Goal: Task Accomplishment & Management: Complete application form

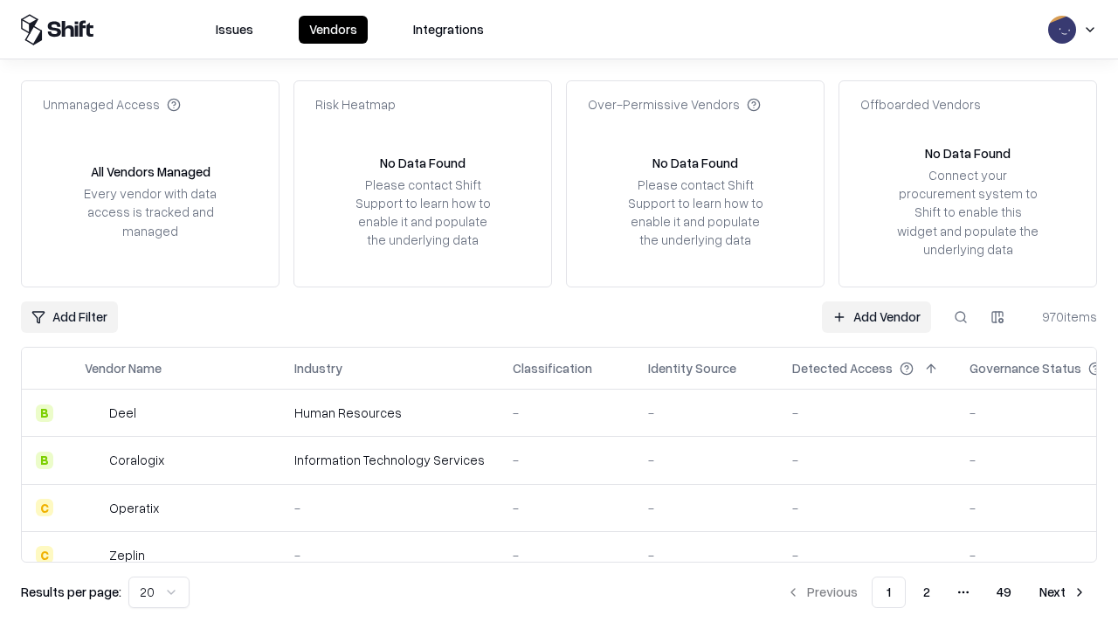
click at [876, 316] on link "Add Vendor" at bounding box center [876, 316] width 109 height 31
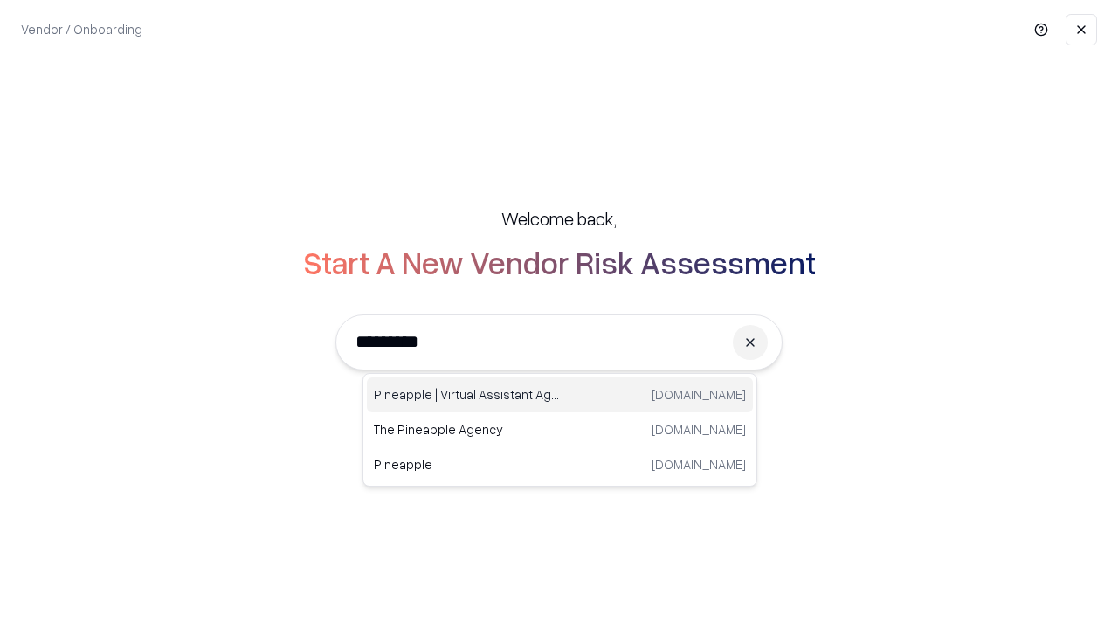
click at [560, 395] on div "Pineapple | Virtual Assistant Agency [DOMAIN_NAME]" at bounding box center [560, 394] width 386 height 35
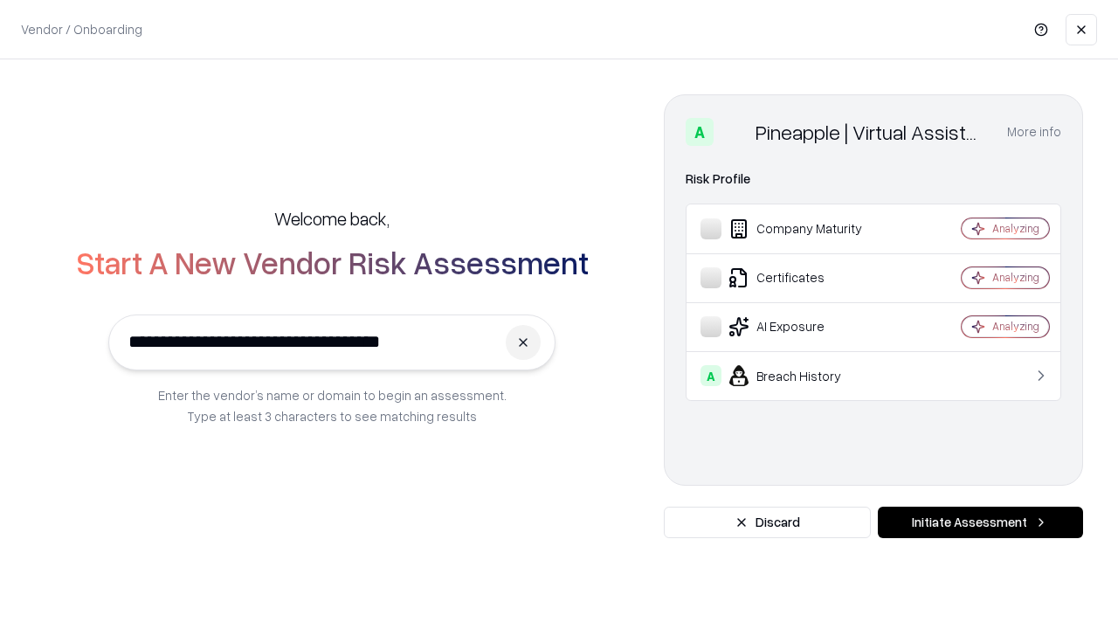
type input "**********"
click at [980, 522] on button "Initiate Assessment" at bounding box center [980, 522] width 205 height 31
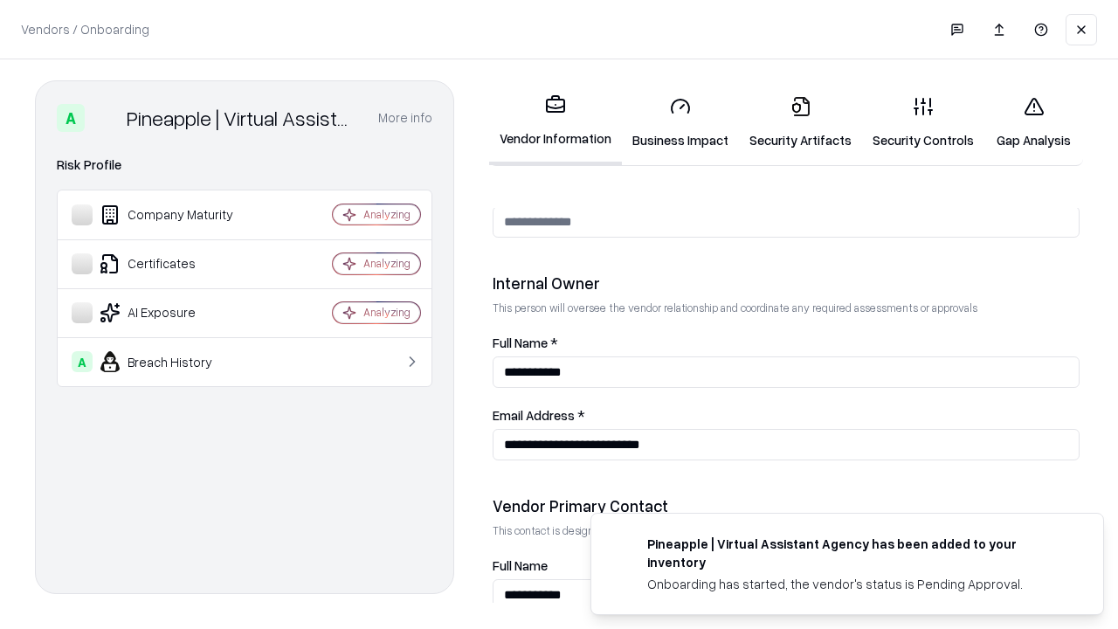
scroll to position [905, 0]
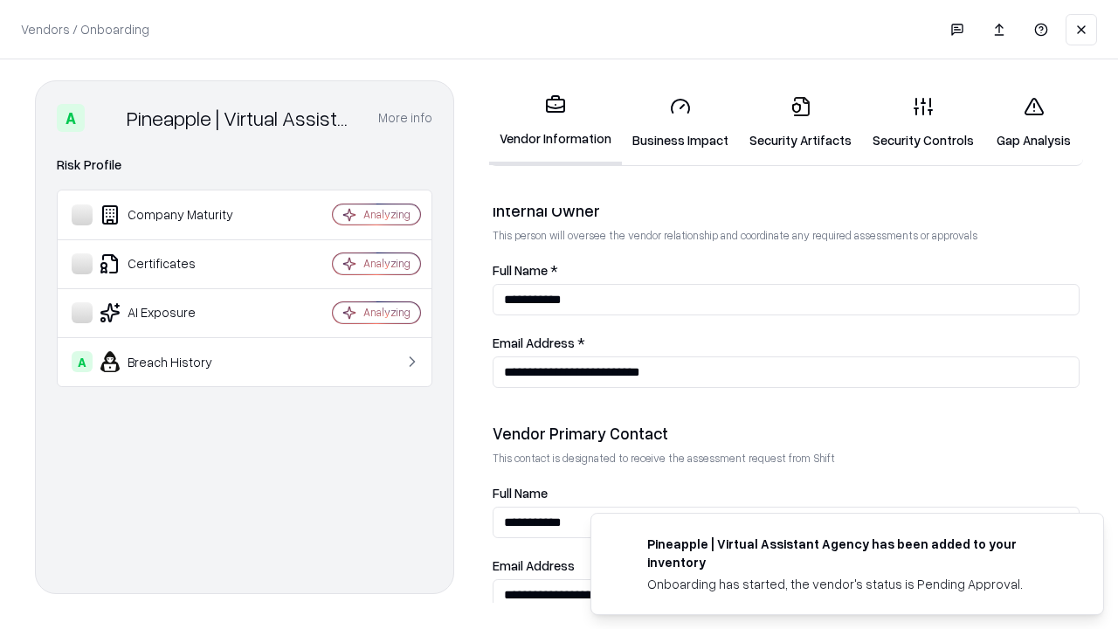
click at [681, 122] on link "Business Impact" at bounding box center [680, 122] width 117 height 81
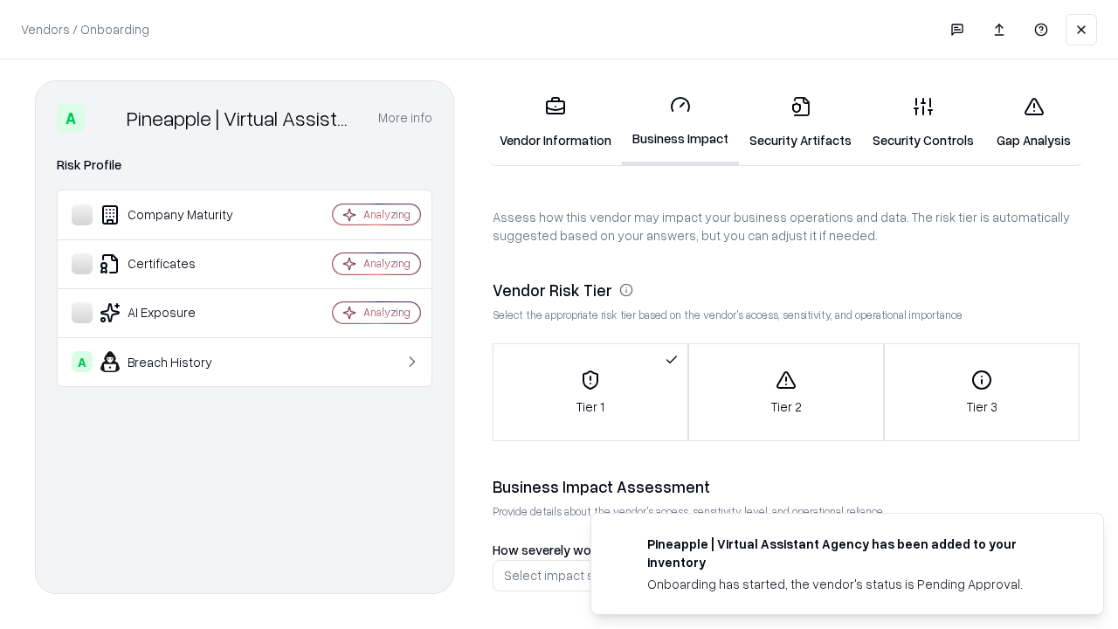
click at [800, 122] on link "Security Artifacts" at bounding box center [800, 122] width 123 height 81
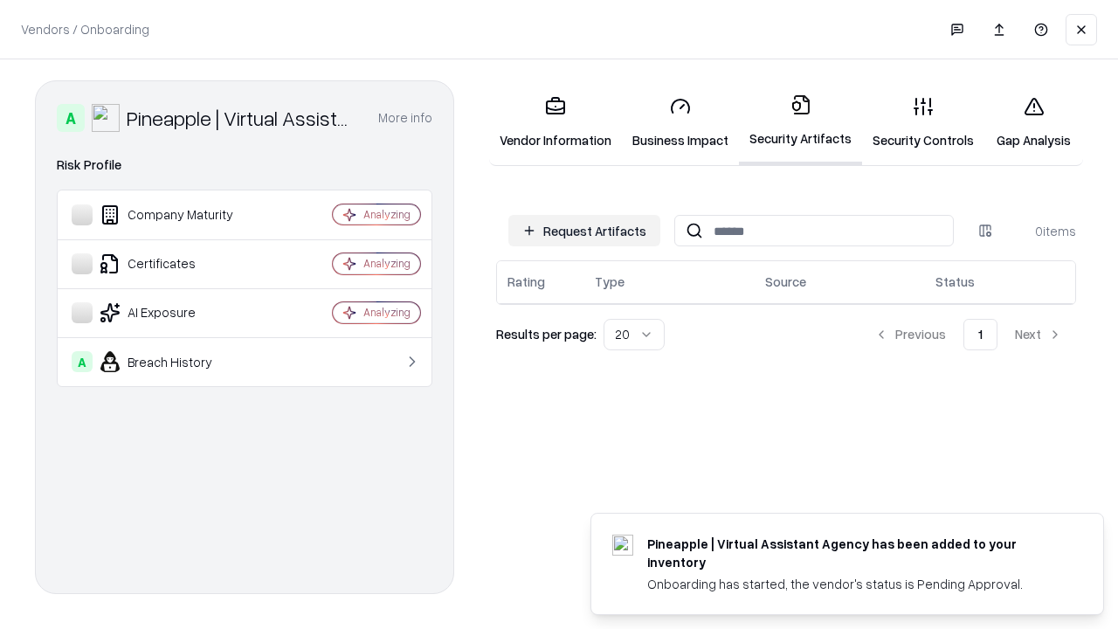
click at [584, 231] on button "Request Artifacts" at bounding box center [584, 230] width 152 height 31
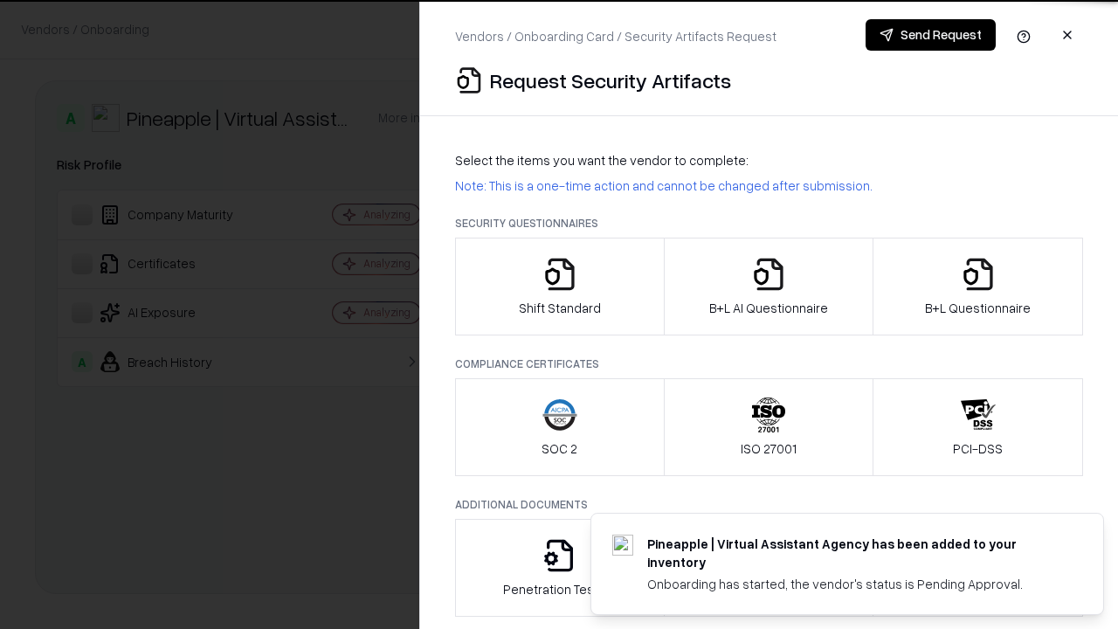
click at [559, 287] on icon "button" at bounding box center [560, 274] width 35 height 35
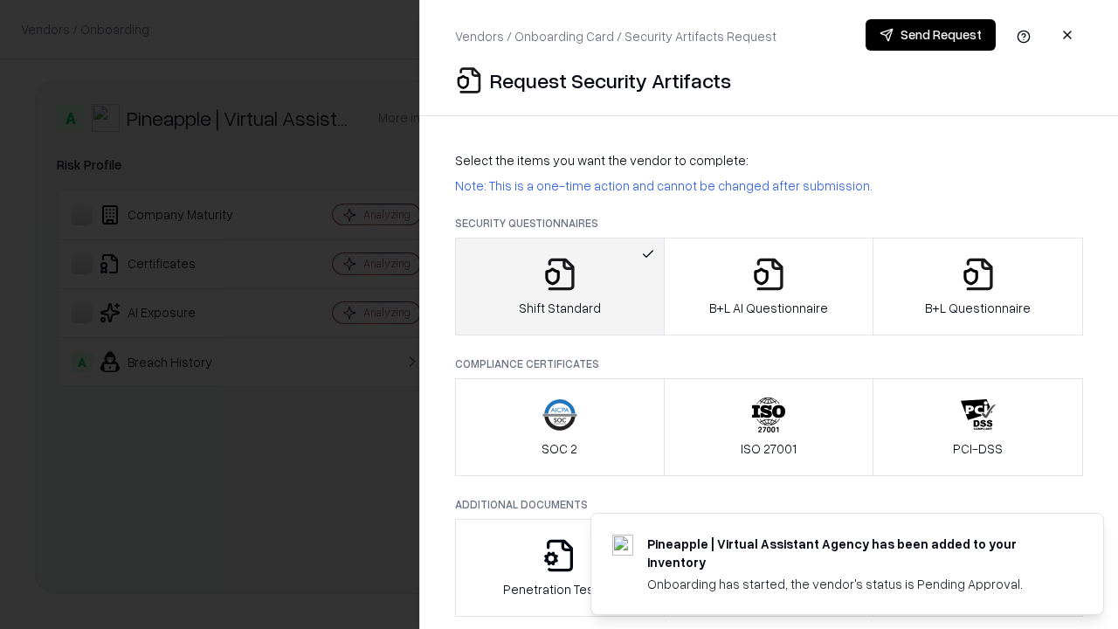
click at [930, 35] on button "Send Request" at bounding box center [931, 34] width 130 height 31
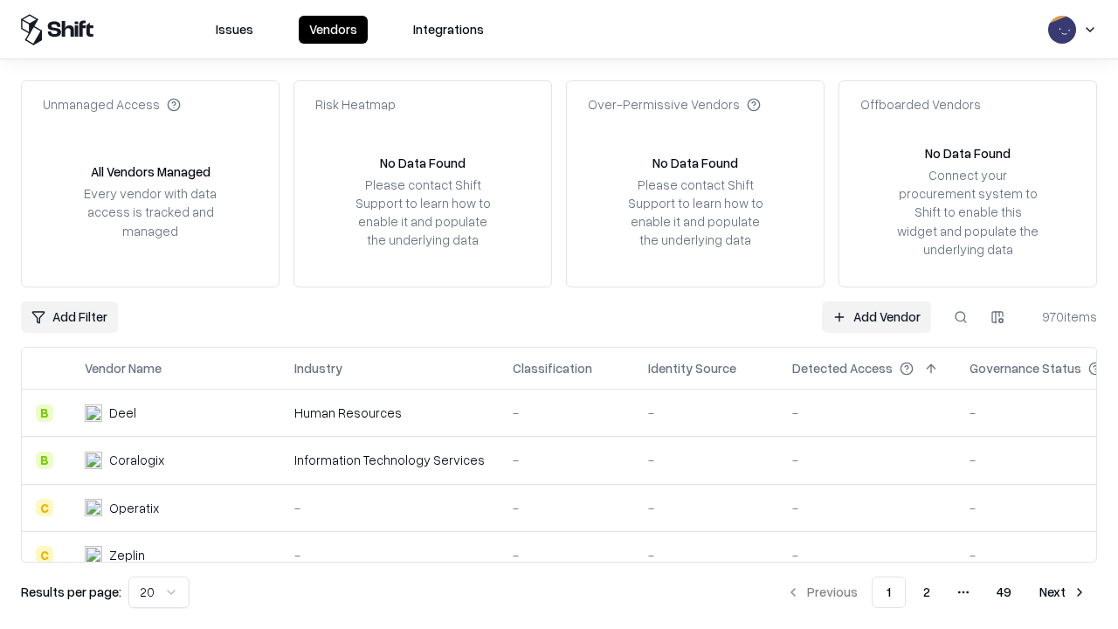
click at [961, 316] on button at bounding box center [960, 316] width 31 height 31
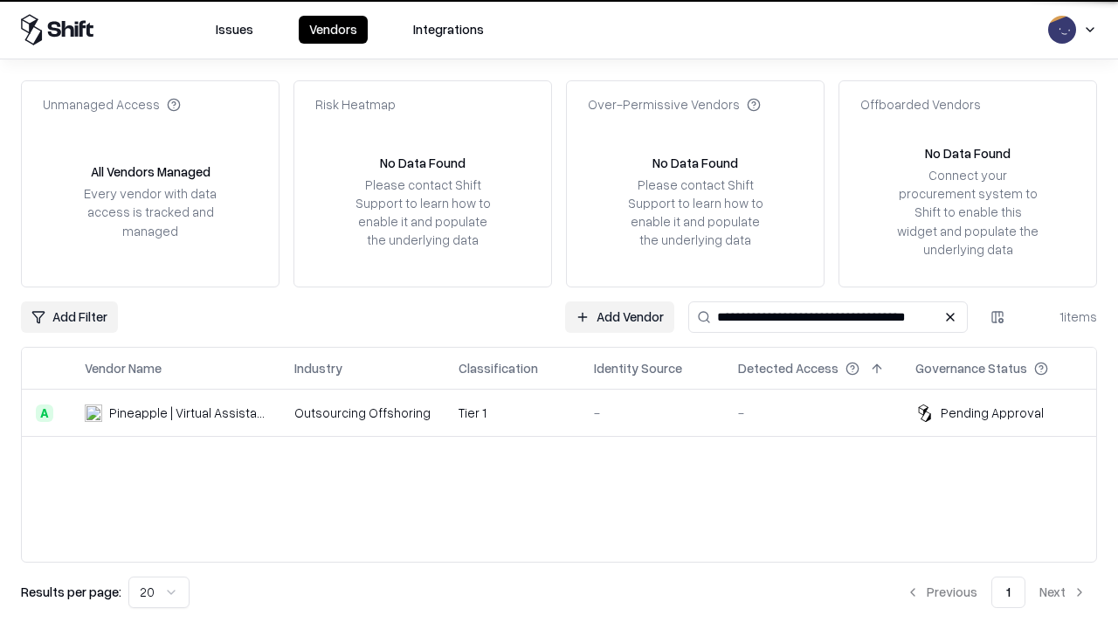
type input "**********"
click at [570, 412] on td "Tier 1" at bounding box center [512, 413] width 135 height 47
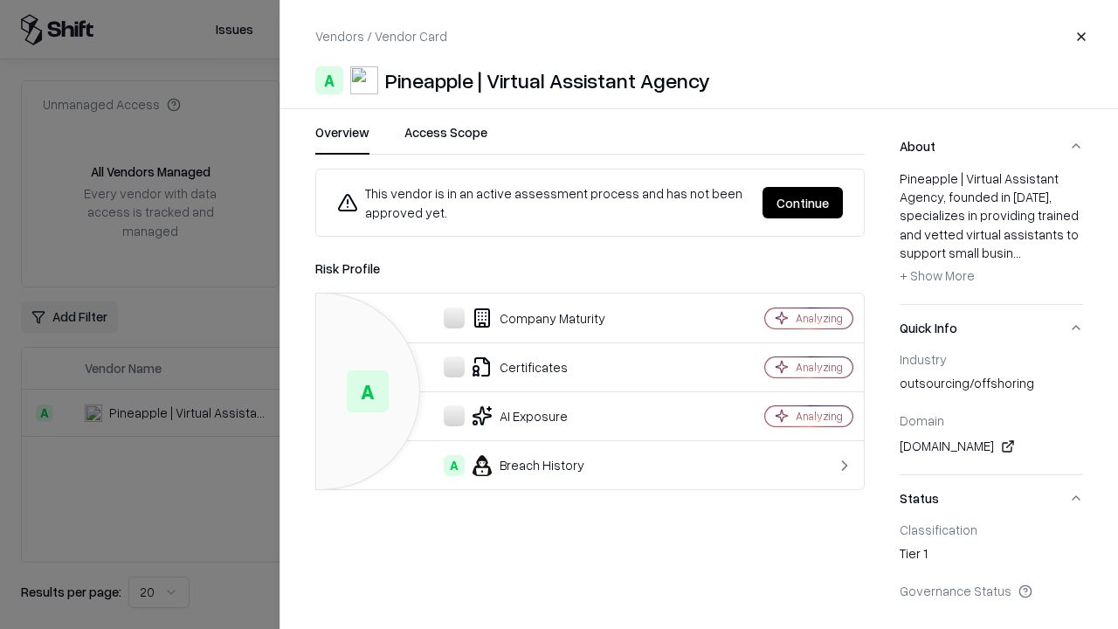
click at [803, 203] on button "Continue" at bounding box center [803, 202] width 80 height 31
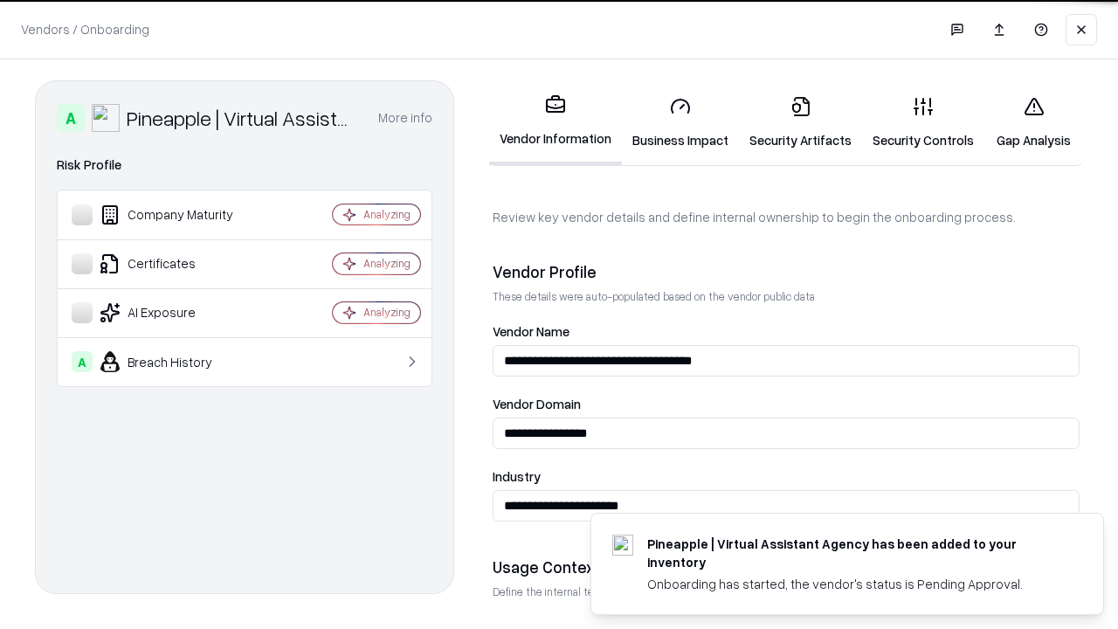
click at [800, 122] on link "Security Artifacts" at bounding box center [800, 122] width 123 height 81
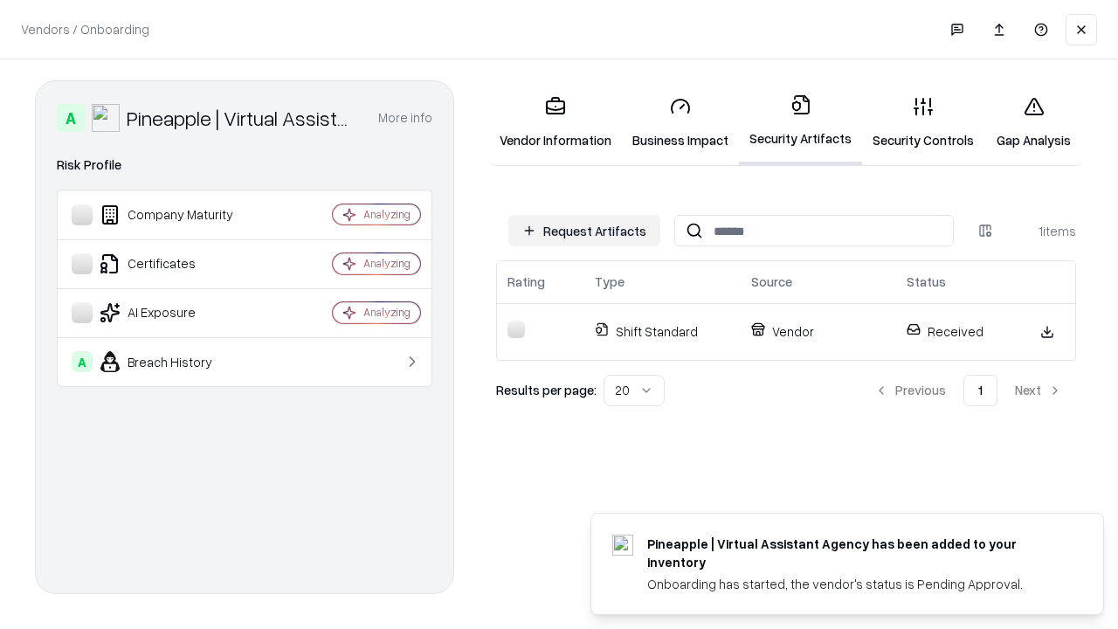
click at [1034, 122] on link "Gap Analysis" at bounding box center [1034, 122] width 99 height 81
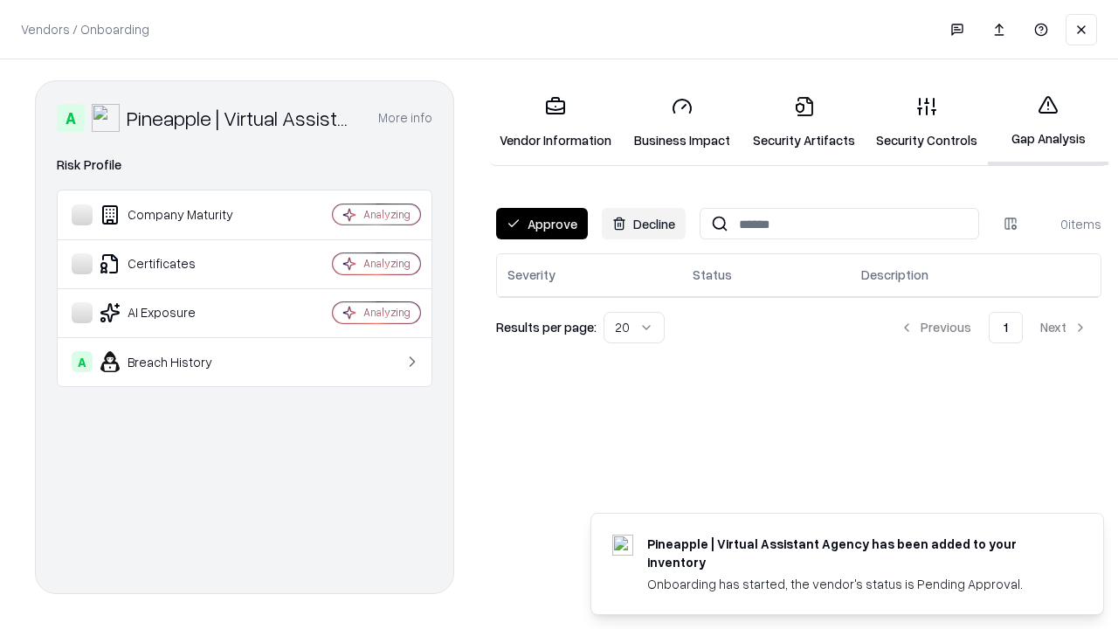
click at [542, 224] on button "Approve" at bounding box center [542, 223] width 92 height 31
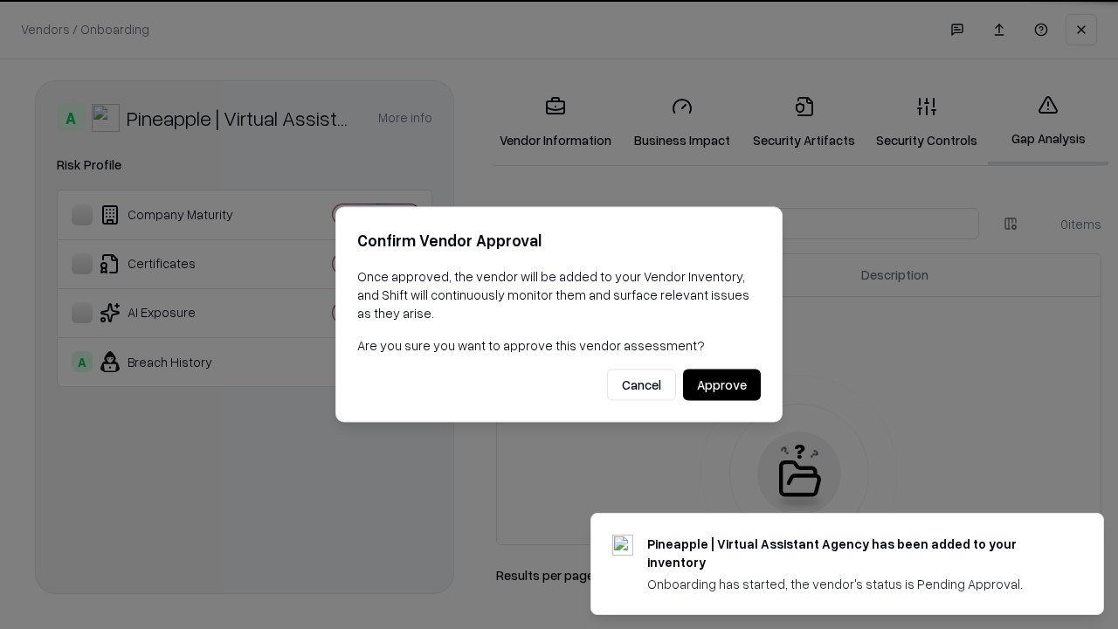
click at [722, 384] on button "Approve" at bounding box center [722, 385] width 78 height 31
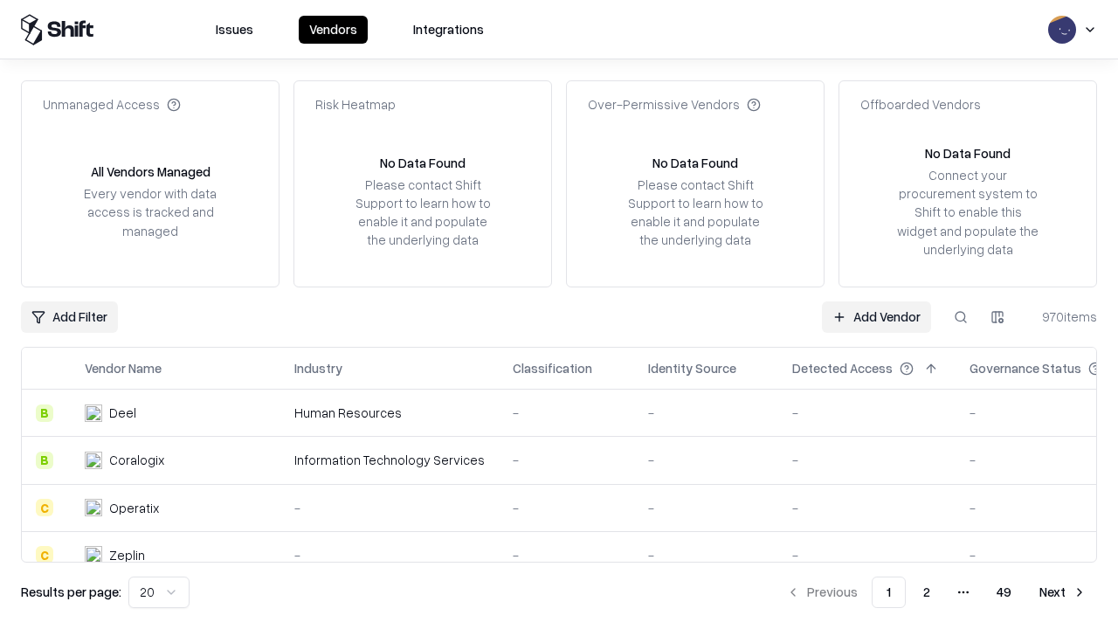
type input "**********"
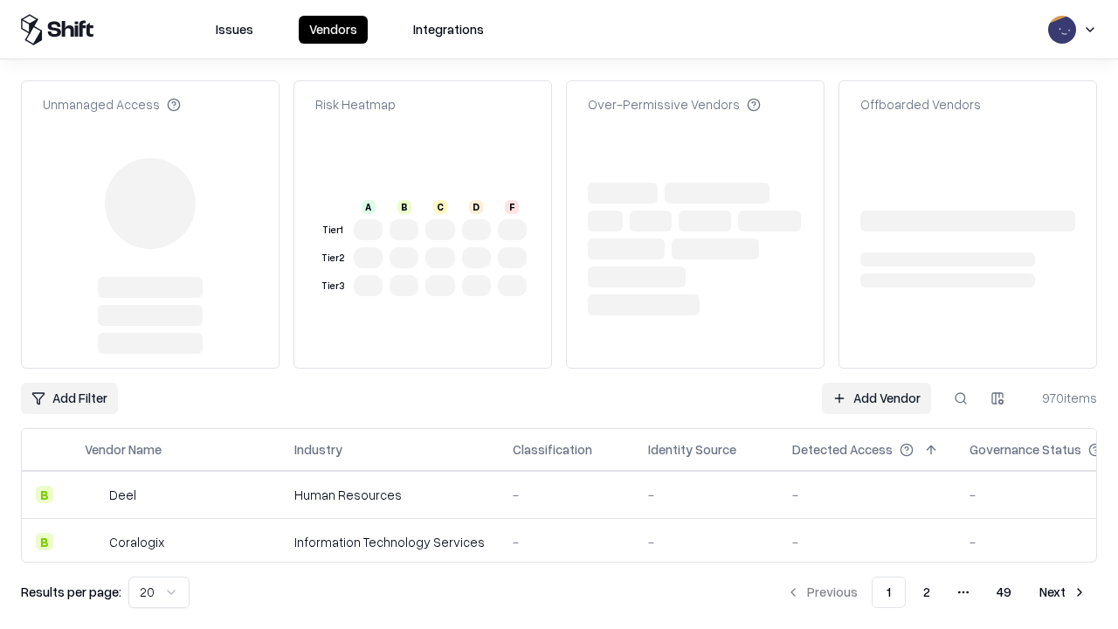
click at [876, 383] on link "Add Vendor" at bounding box center [876, 398] width 109 height 31
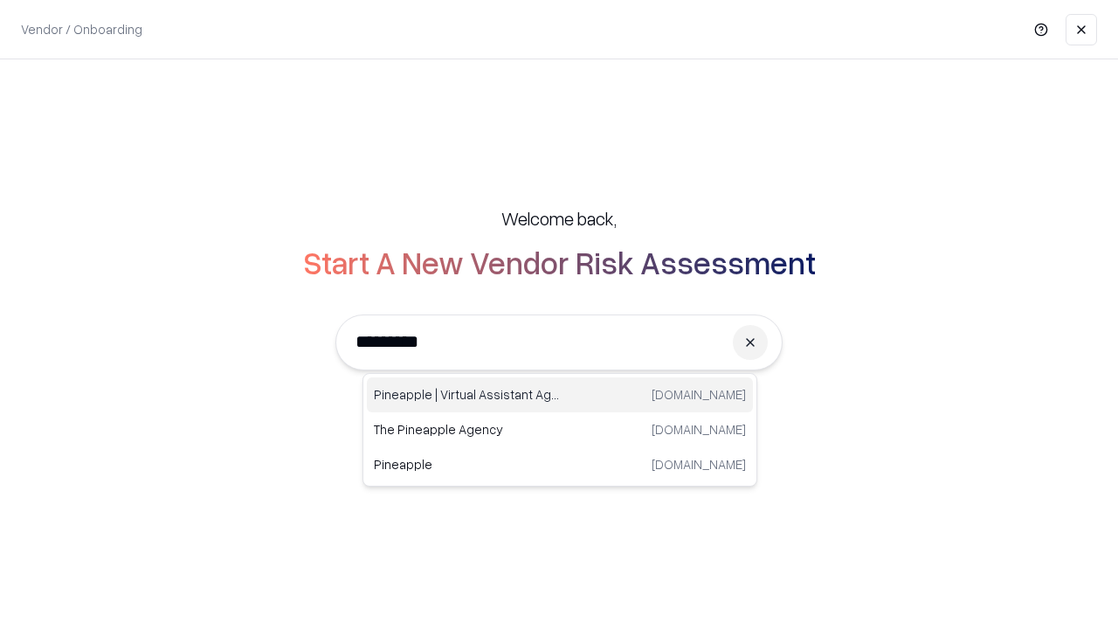
click at [560, 395] on div "Pineapple | Virtual Assistant Agency trypineapple.com" at bounding box center [560, 394] width 386 height 35
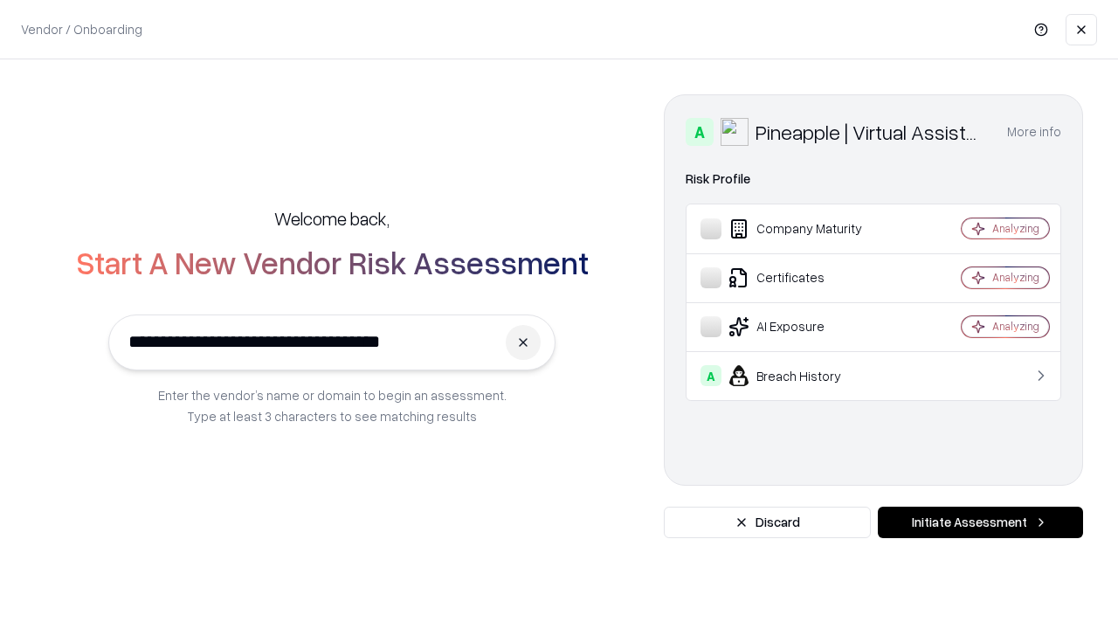
type input "**********"
click at [980, 522] on button "Initiate Assessment" at bounding box center [980, 522] width 205 height 31
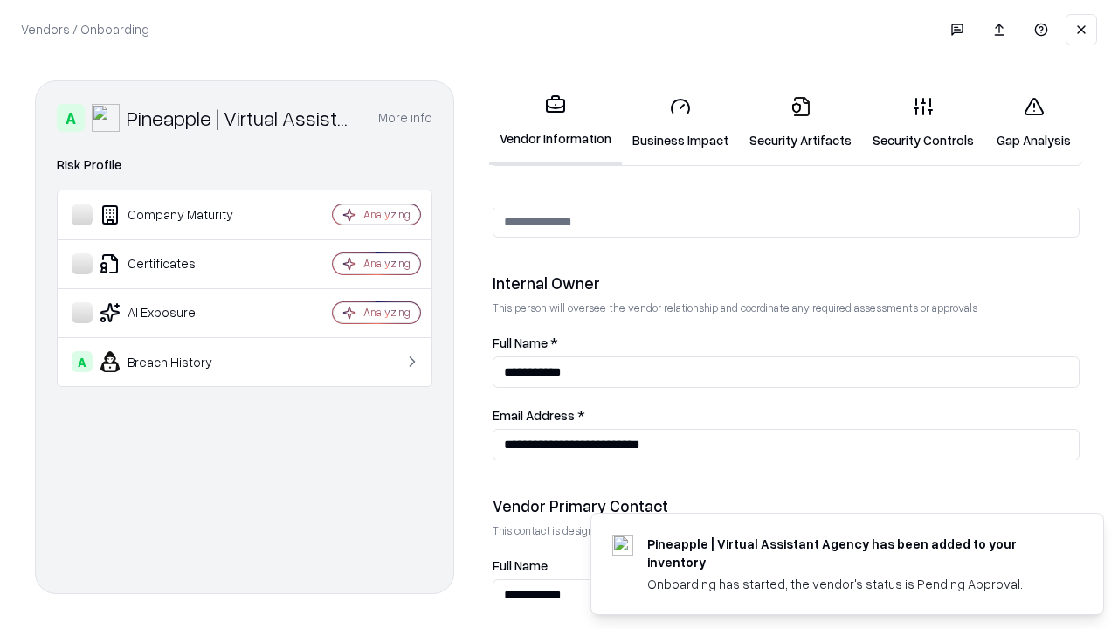
scroll to position [905, 0]
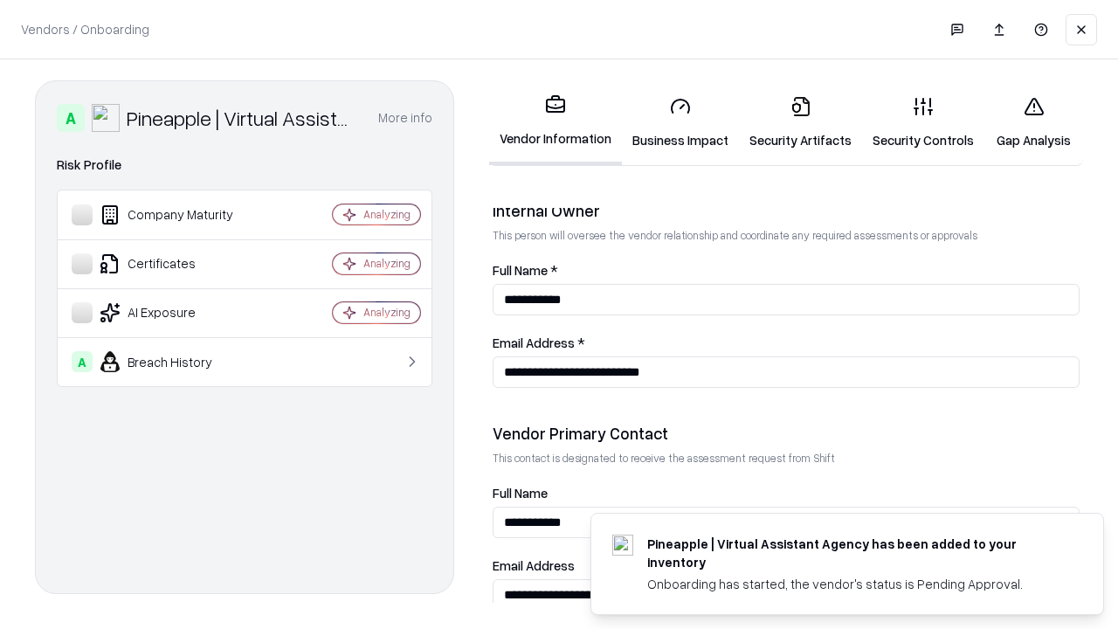
click at [1034, 122] on link "Gap Analysis" at bounding box center [1034, 122] width 99 height 81
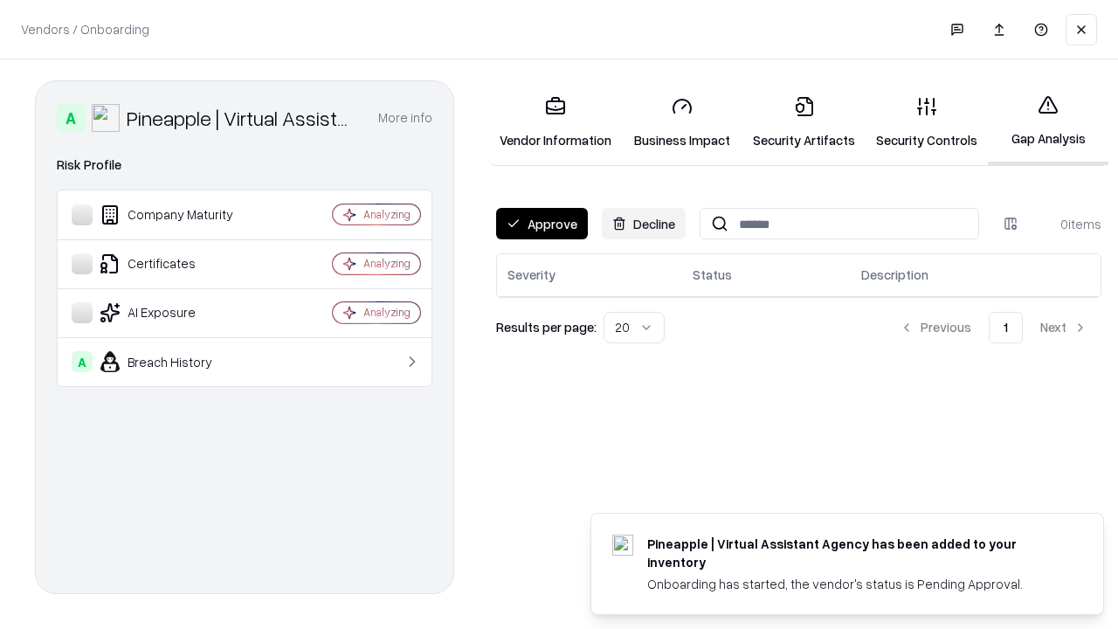
click at [542, 224] on button "Approve" at bounding box center [542, 223] width 92 height 31
